Goal: Task Accomplishment & Management: Complete application form

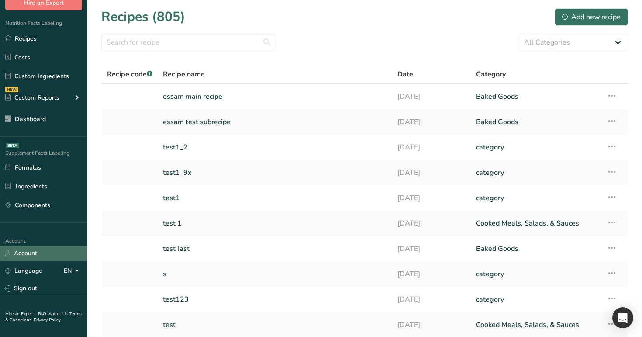
scroll to position [66, 0]
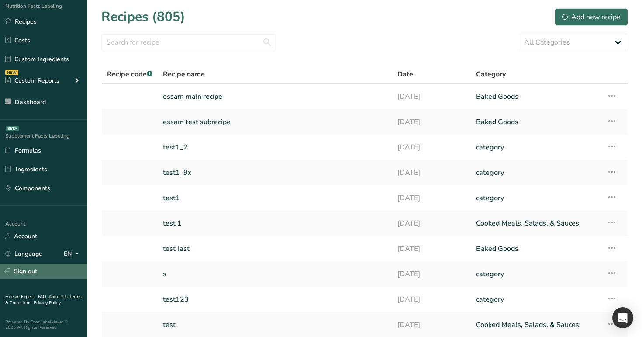
click at [35, 277] on link "Sign out" at bounding box center [43, 270] width 87 height 15
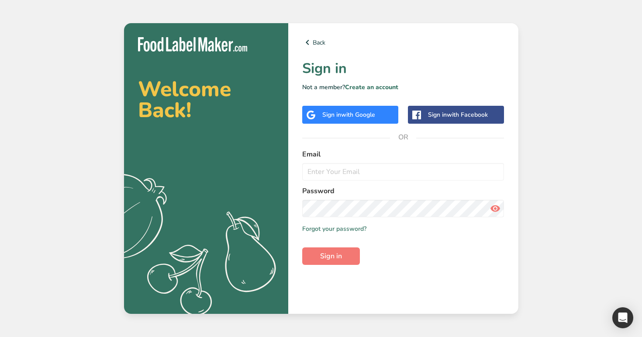
click at [332, 183] on form "Email Password Remember me Forgot your password? Sign in" at bounding box center [403, 207] width 202 height 116
click at [323, 174] on input "email" at bounding box center [403, 171] width 202 height 17
paste input "[EMAIL_ADDRESS][DOMAIN_NAME]"
drag, startPoint x: 323, startPoint y: 171, endPoint x: 270, endPoint y: 175, distance: 53.4
click at [269, 176] on section "Welcome Back! .a{fill:#f5f3ed;} Back Sign in Not a member? Create an account Si…" at bounding box center [321, 168] width 395 height 291
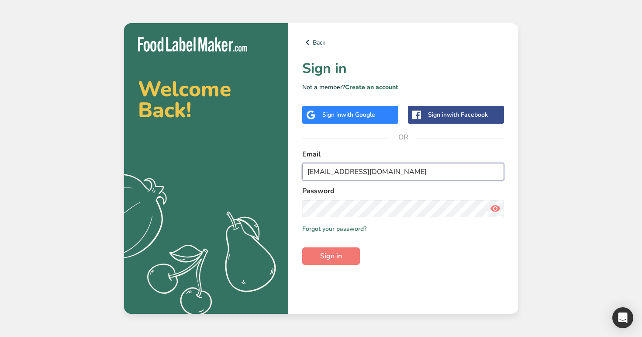
type input "[EMAIL_ADDRESS][DOMAIN_NAME]"
click at [498, 208] on icon at bounding box center [495, 209] width 10 height 16
click at [327, 249] on button "Sign in" at bounding box center [331, 255] width 58 height 17
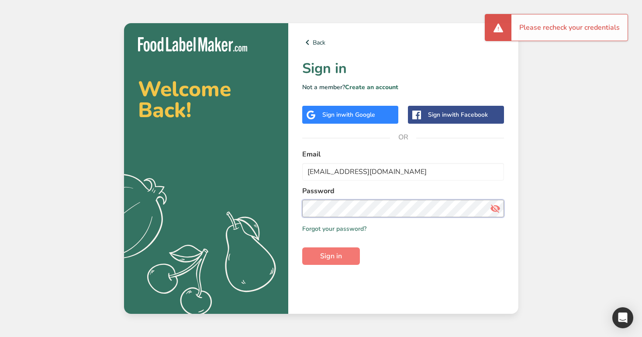
click at [301, 198] on div "Back Sign in Not a member? Create an account Sign in with Google Sign in with F…" at bounding box center [403, 168] width 230 height 291
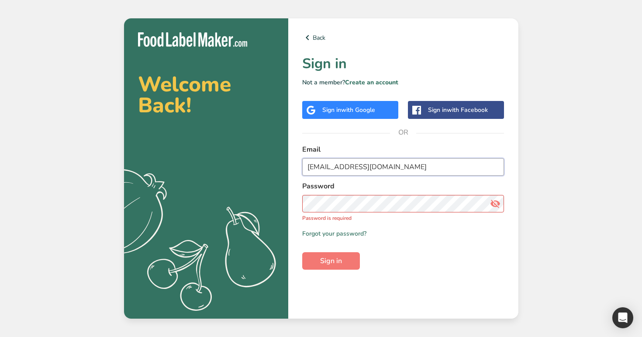
drag, startPoint x: 359, startPoint y: 166, endPoint x: 289, endPoint y: 163, distance: 70.0
click at [291, 163] on div "Back Sign in Not a member? Create an account Sign in with Google Sign in with F…" at bounding box center [403, 168] width 230 height 300
type input "T"
type input "g"
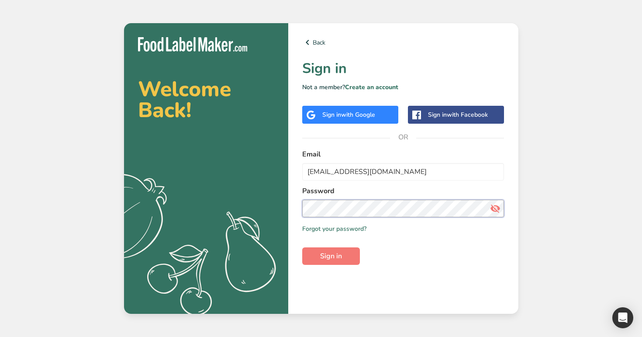
click at [302, 247] on button "Sign in" at bounding box center [331, 255] width 58 height 17
click at [293, 210] on div "Back Sign in Not a member? Create an account Sign in with Google Sign in with F…" at bounding box center [403, 168] width 230 height 291
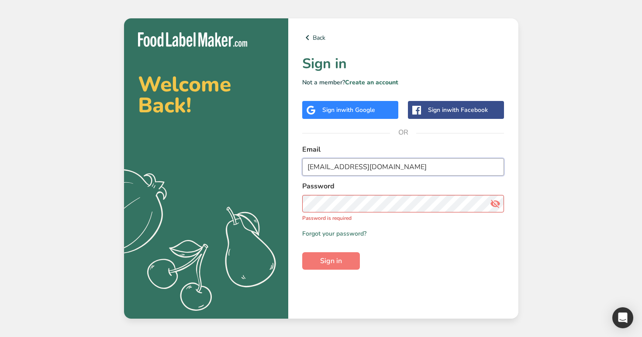
click at [320, 165] on input "test@gmail.co" at bounding box center [403, 166] width 202 height 17
type input "tes@gmail.co"
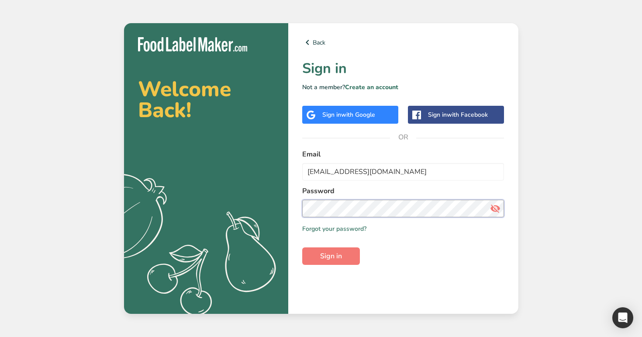
click at [302, 247] on button "Sign in" at bounding box center [331, 255] width 58 height 17
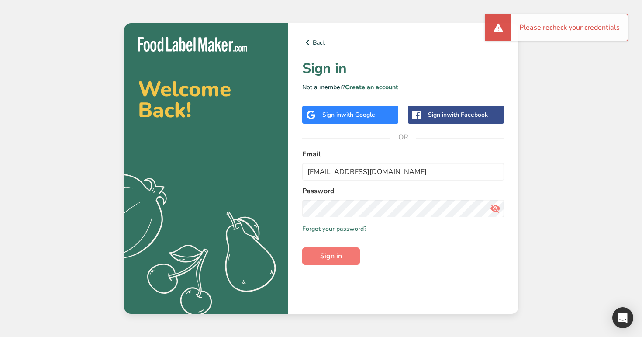
drag, startPoint x: 354, startPoint y: 185, endPoint x: 279, endPoint y: 174, distance: 75.5
click at [278, 174] on section "Welcome Back! .a{fill:#f5f3ed;} Back Sign in Not a member? Create an account Si…" at bounding box center [321, 168] width 395 height 291
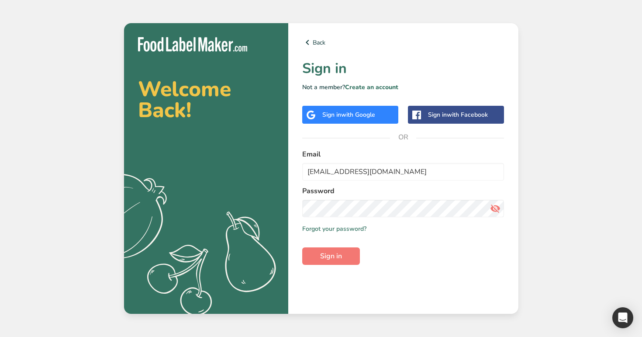
click at [298, 175] on div "Back Sign in Not a member? Create an account Sign in with Google Sign in with F…" at bounding box center [403, 168] width 230 height 291
drag, startPoint x: 353, startPoint y: 174, endPoint x: 302, endPoint y: 172, distance: 50.3
click at [302, 172] on input "tes@gmail.co" at bounding box center [403, 171] width 202 height 17
click at [374, 84] on link "Create an account" at bounding box center [371, 87] width 53 height 8
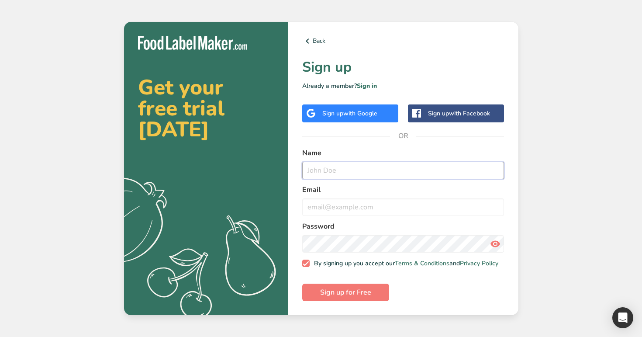
click at [341, 171] on input "text" at bounding box center [403, 170] width 202 height 17
paste input "tes@gmail.co"
type input "tes@gmail.co"
click at [343, 201] on input "email" at bounding box center [403, 206] width 202 height 17
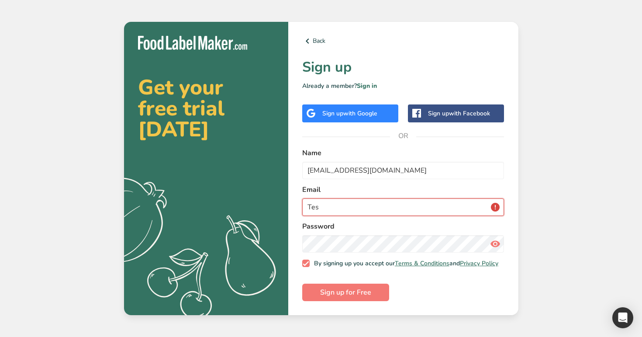
type input "Test"
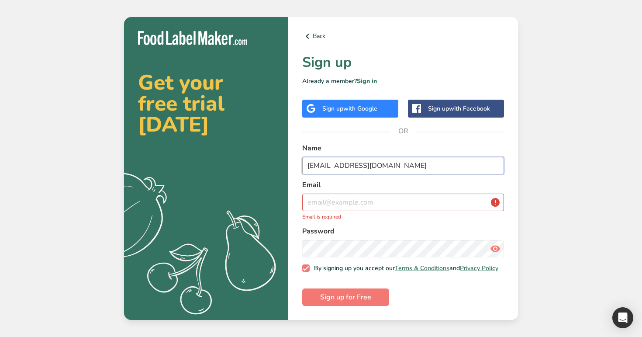
click at [357, 165] on input "tes@gmail.co" at bounding box center [403, 165] width 202 height 17
click at [372, 204] on input "email" at bounding box center [403, 202] width 202 height 17
paste input "tes@gmail.co"
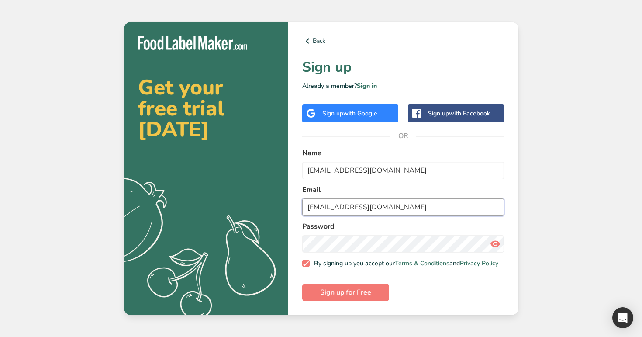
type input "tes@gmail.co"
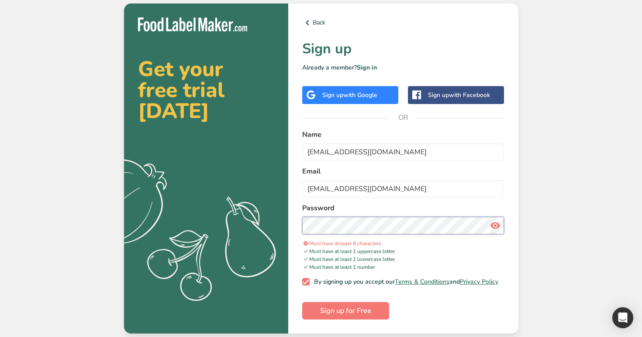
click at [302, 302] on button "Sign up for Free" at bounding box center [345, 310] width 87 height 17
